Goal: Information Seeking & Learning: Learn about a topic

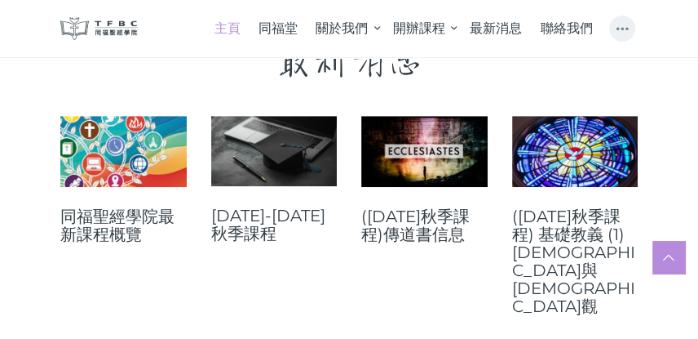
scroll to position [466, 0]
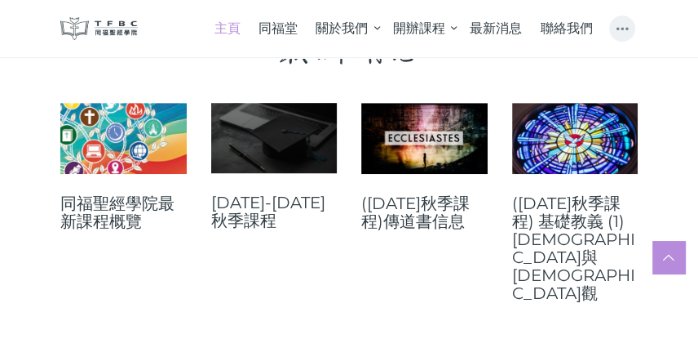
click at [264, 147] on link at bounding box center [274, 138] width 126 height 70
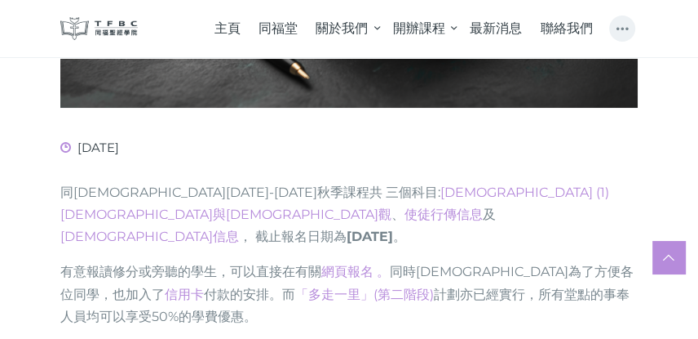
scroll to position [559, 0]
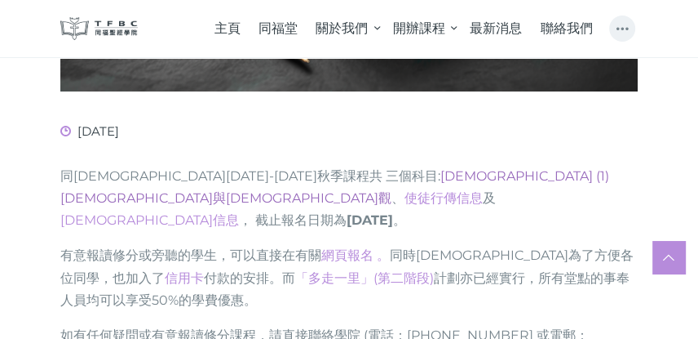
click at [433, 173] on link "[DEMOGRAPHIC_DATA] (1) [DEMOGRAPHIC_DATA]與[DEMOGRAPHIC_DATA]觀" at bounding box center [334, 187] width 549 height 38
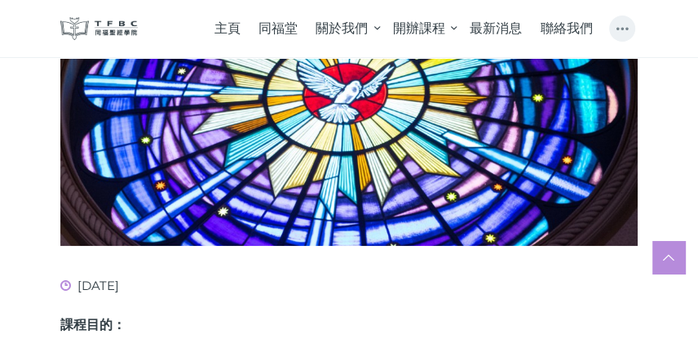
scroll to position [811, 0]
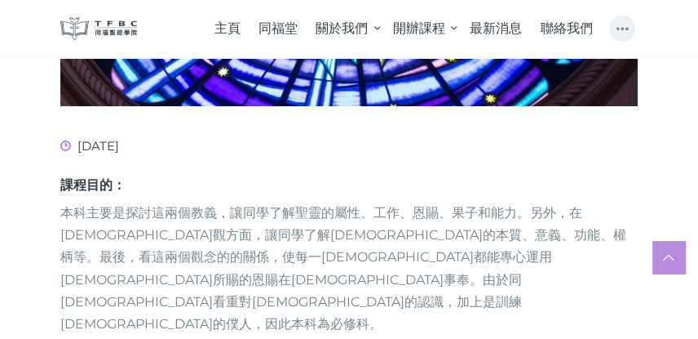
drag, startPoint x: 162, startPoint y: 193, endPoint x: 66, endPoint y: 72, distance: 153.9
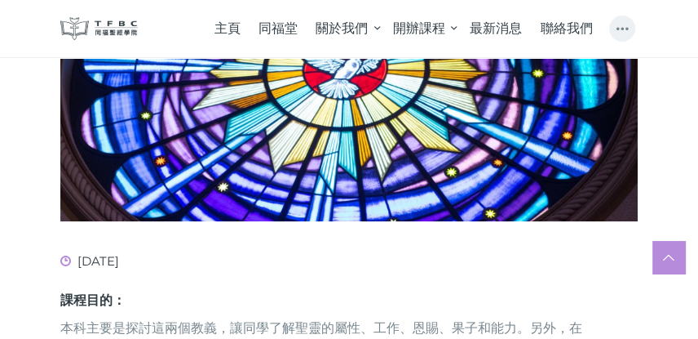
scroll to position [671, 0]
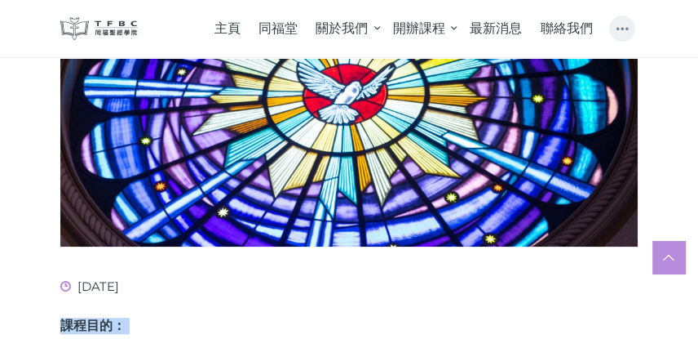
drag, startPoint x: 101, startPoint y: 193, endPoint x: 65, endPoint y: 65, distance: 132.2
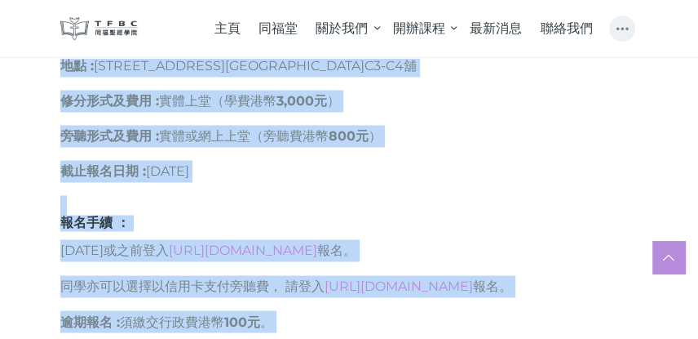
scroll to position [1371, 0]
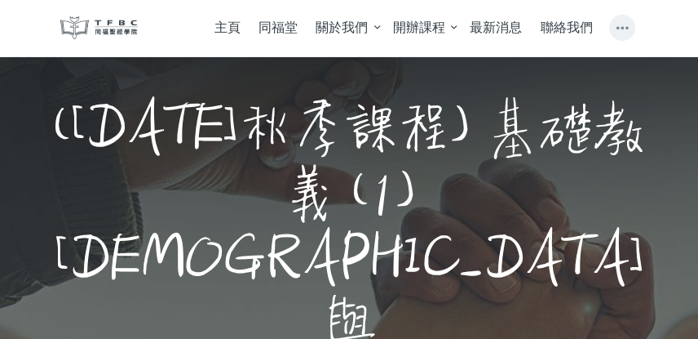
scroll to position [0, 0]
